Goal: Task Accomplishment & Management: Use online tool/utility

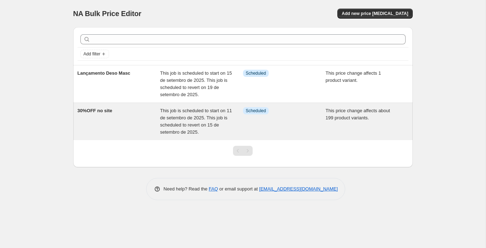
click at [92, 110] on span "30%OFF no site" at bounding box center [95, 110] width 35 height 5
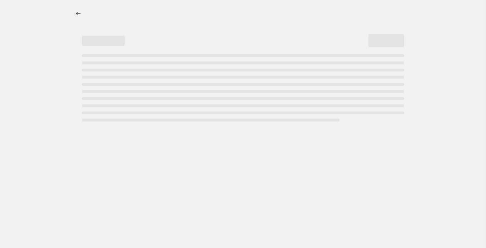
select select "pcap"
select select "no_change"
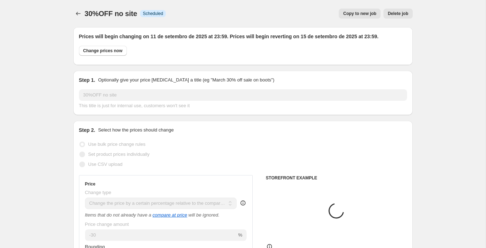
select select "collection"
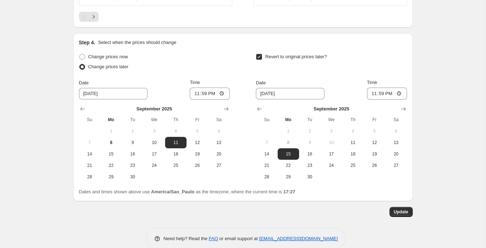
scroll to position [738, 0]
